Goal: Task Accomplishment & Management: Manage account settings

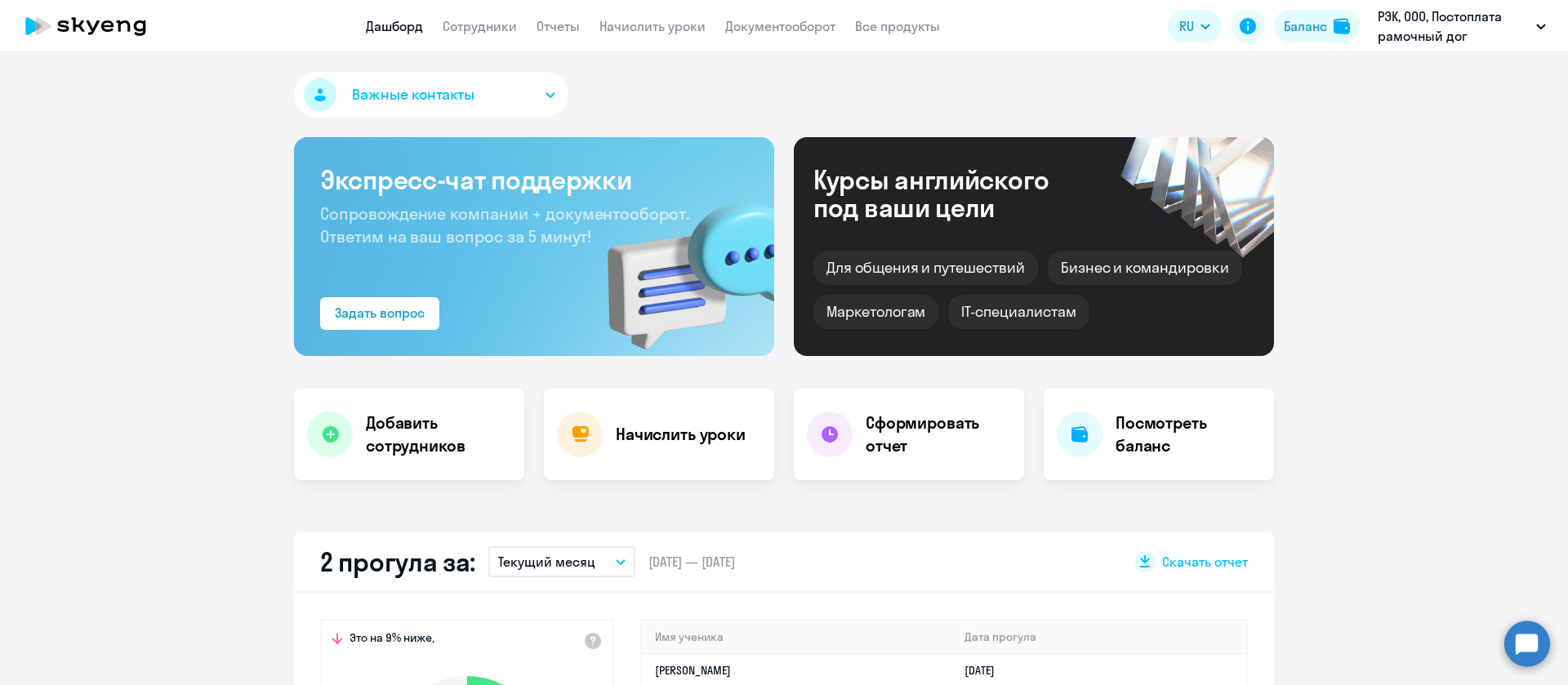
select select "30"
click at [465, 20] on link "Сотрудники" at bounding box center [479, 26] width 74 height 16
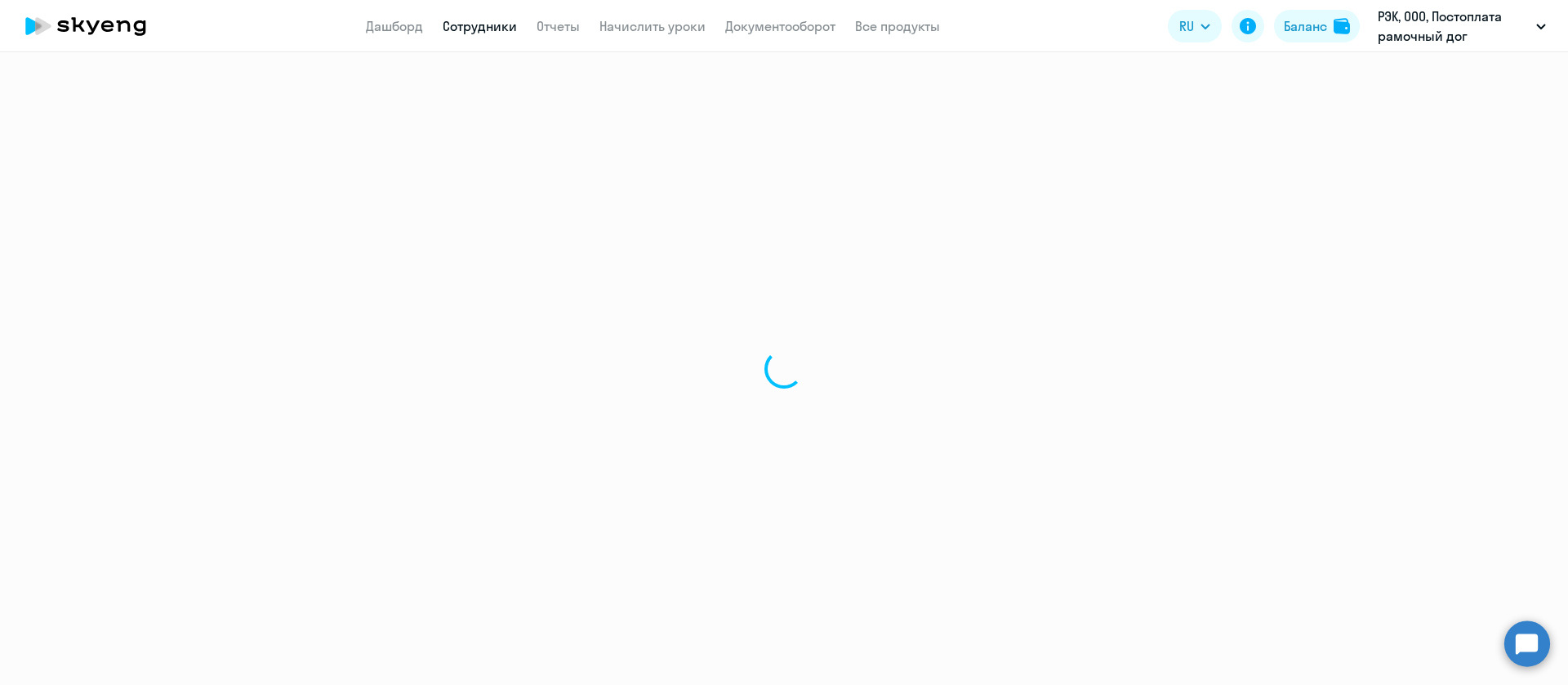
select select "30"
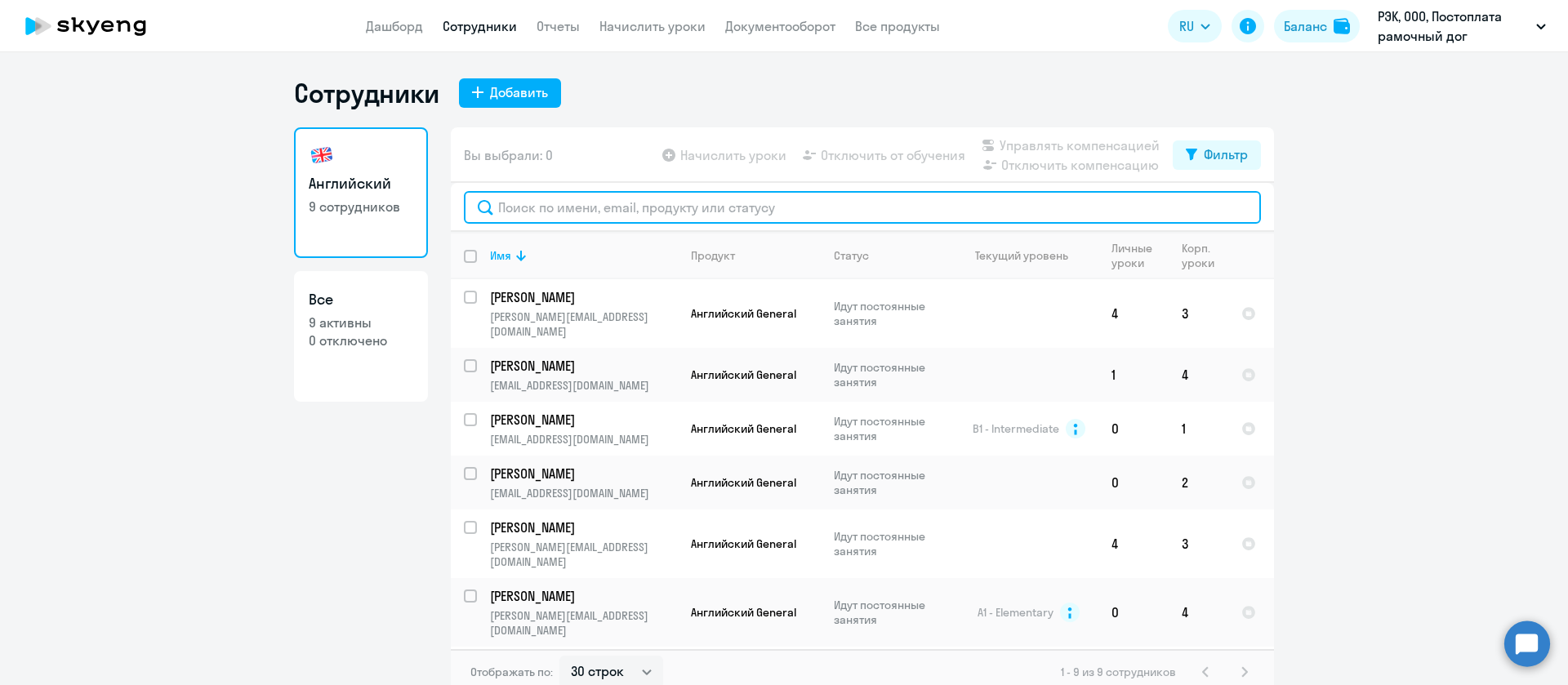
click at [555, 200] on input "text" at bounding box center [862, 208] width 797 height 32
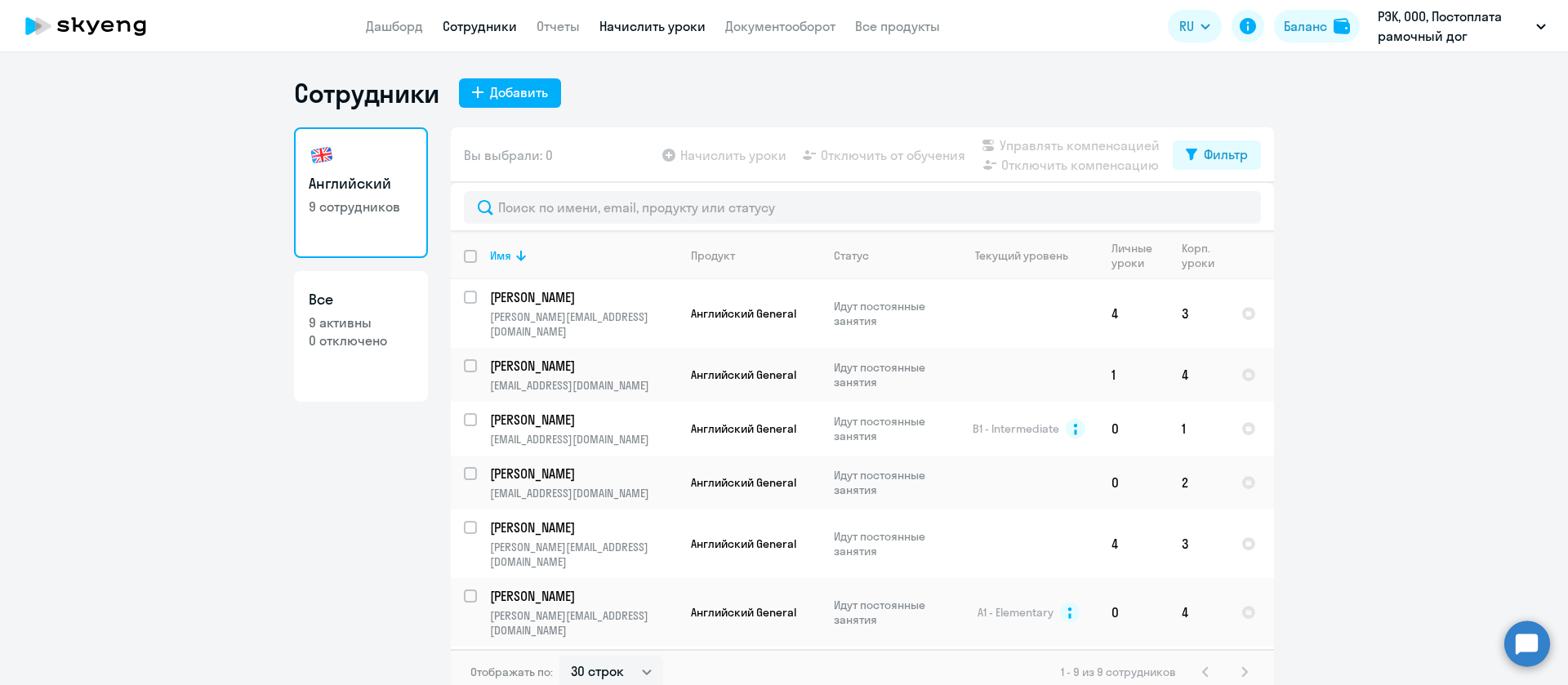
click at [657, 32] on link "Начислить уроки" at bounding box center [653, 26] width 107 height 16
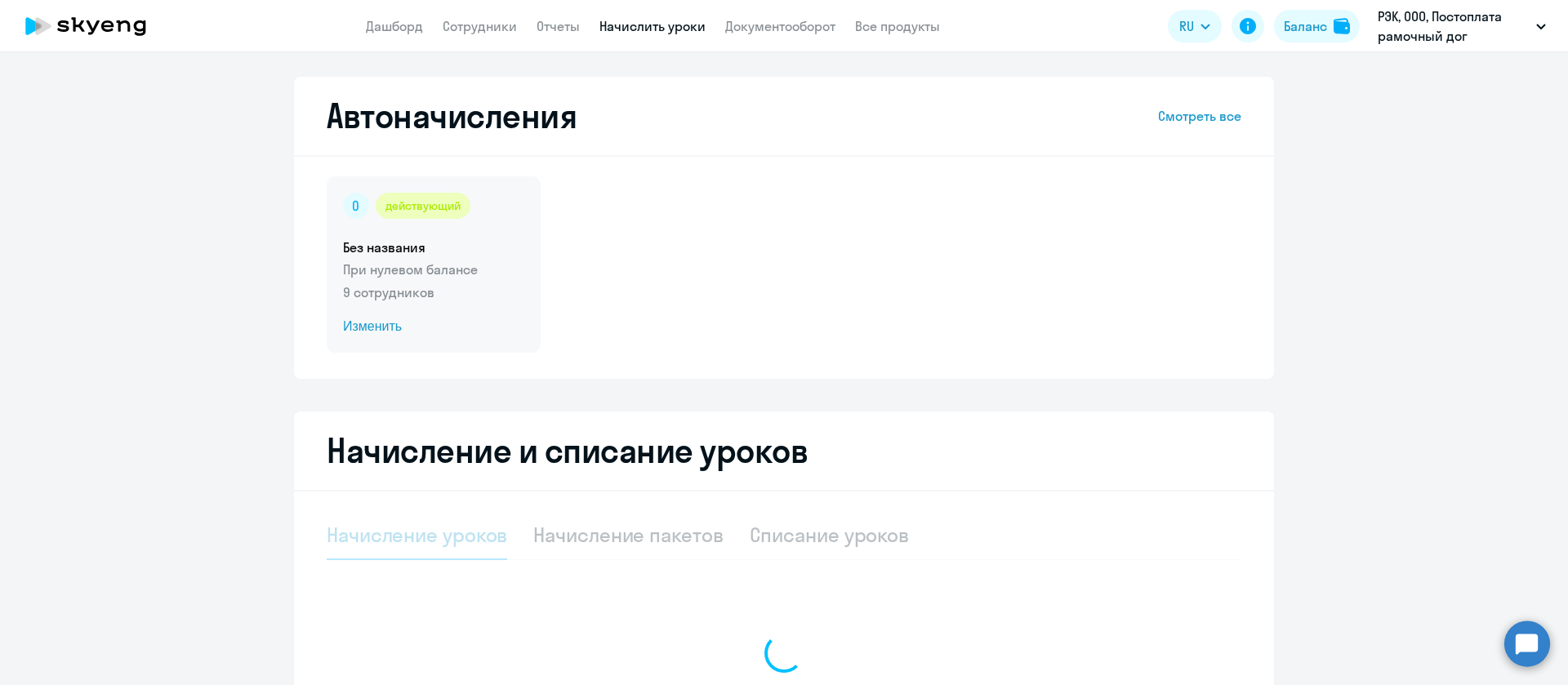
select select "10"
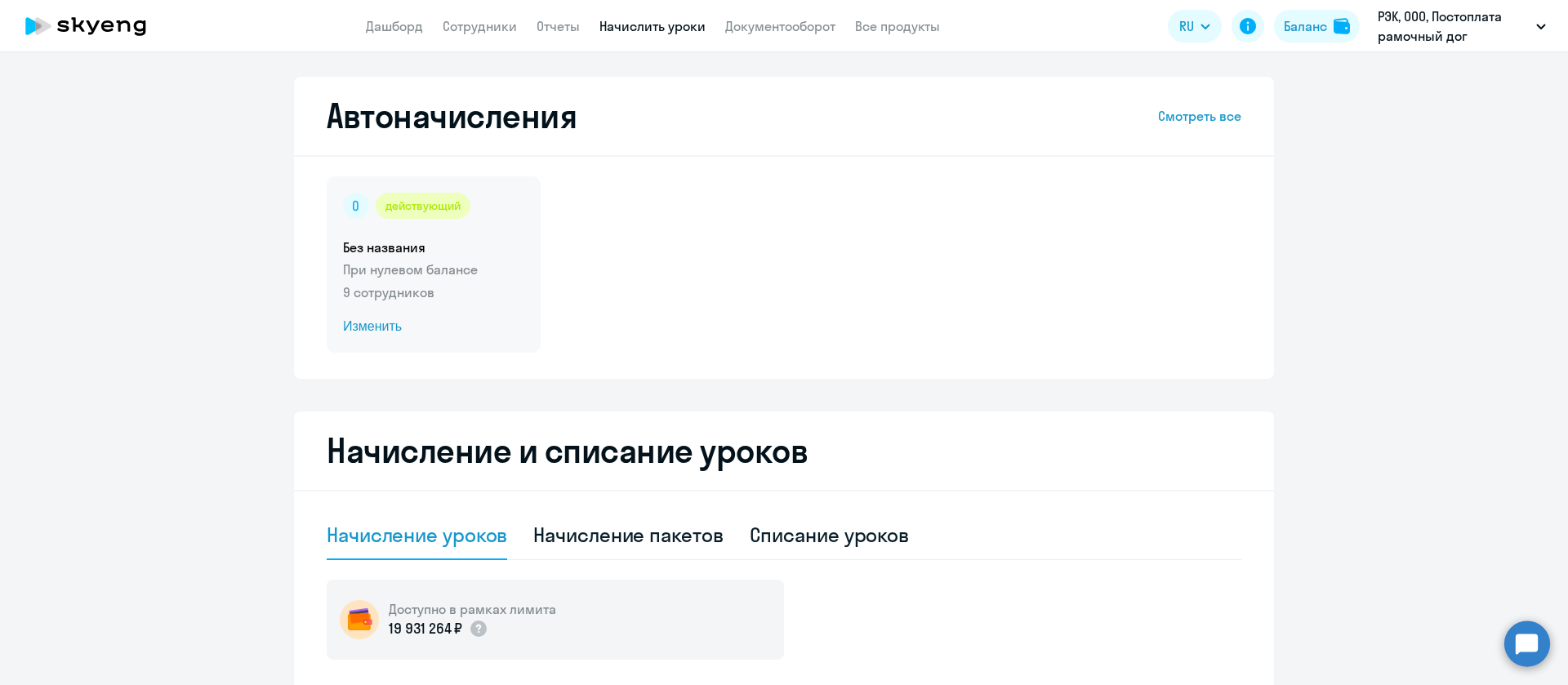
click at [422, 301] on p "9 сотрудников" at bounding box center [433, 292] width 181 height 20
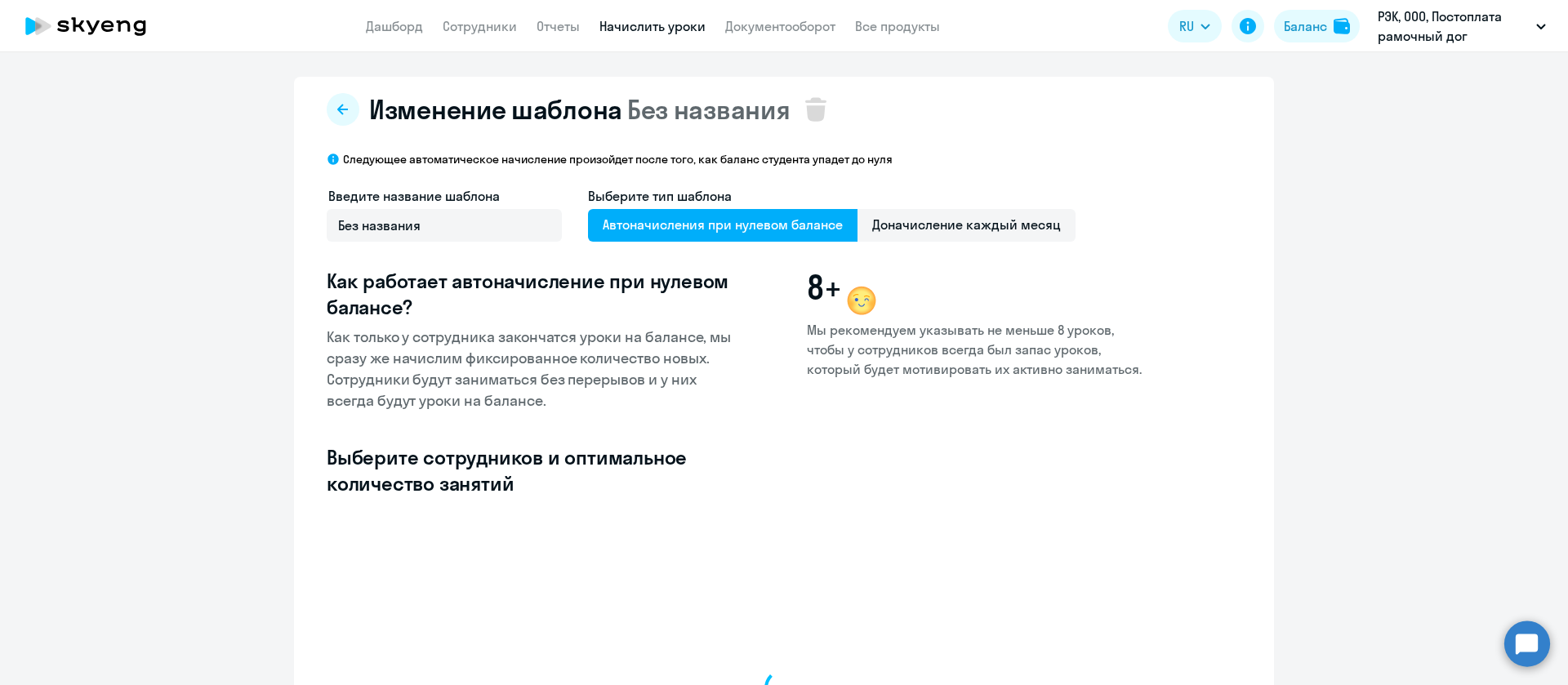
select select "10"
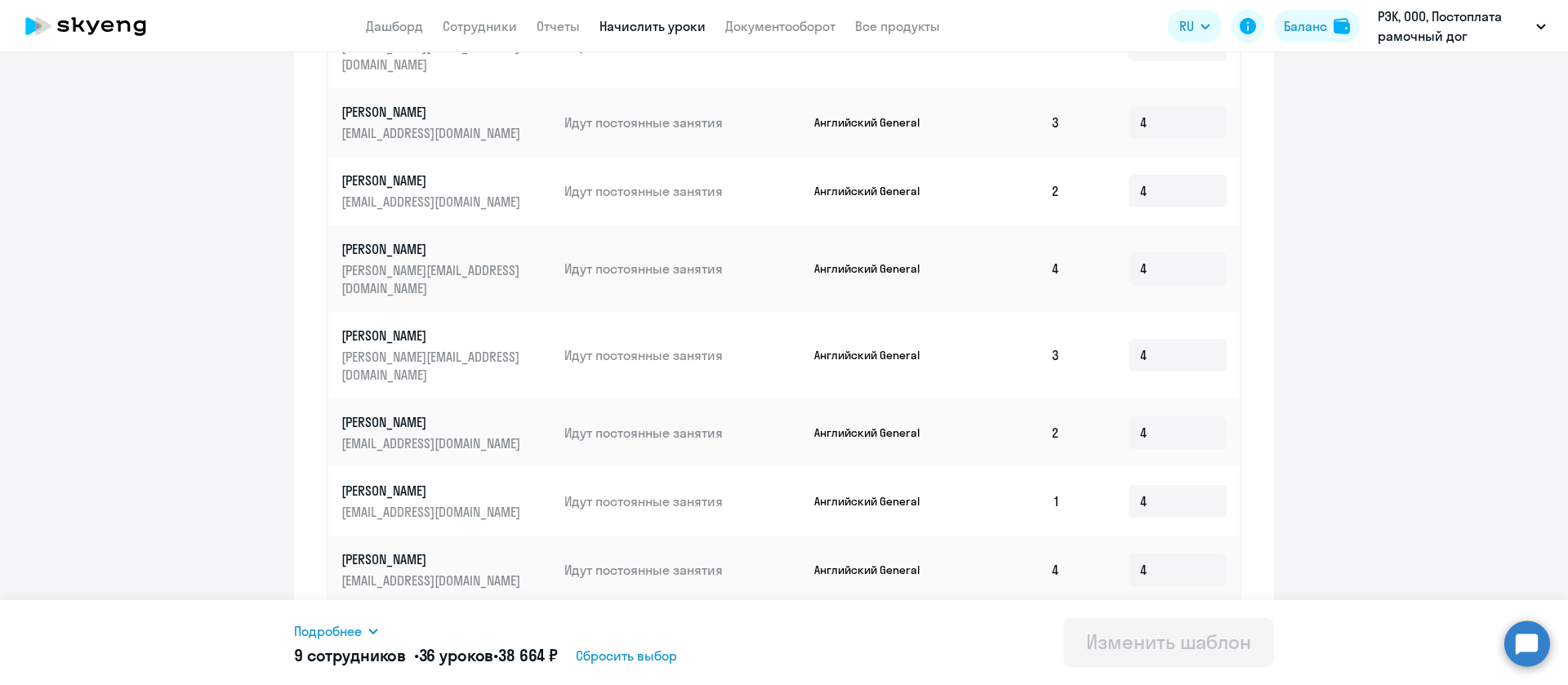
scroll to position [683, 0]
